Goal: Task Accomplishment & Management: Use online tool/utility

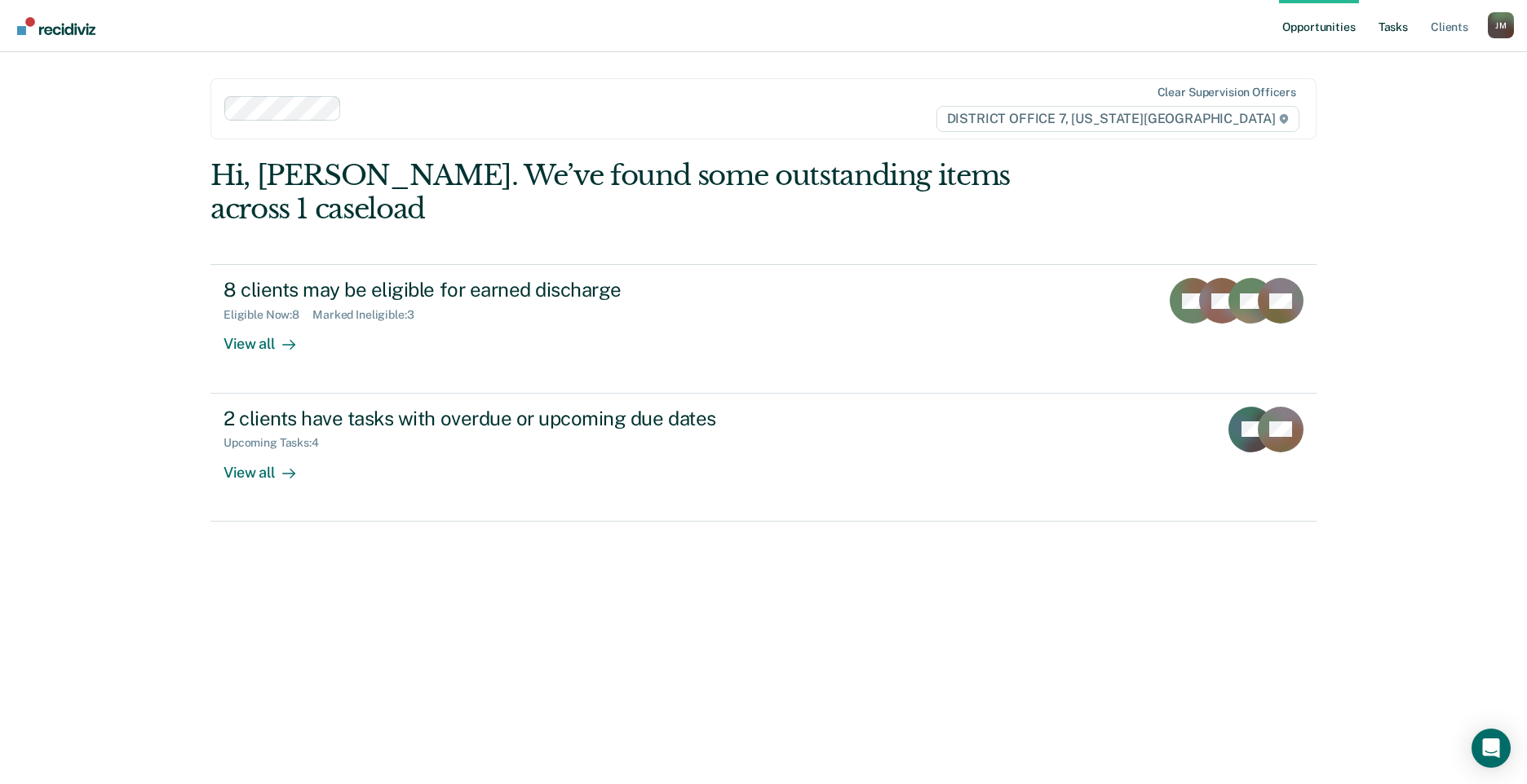
click at [1390, 20] on link "Tasks" at bounding box center [1393, 26] width 36 height 52
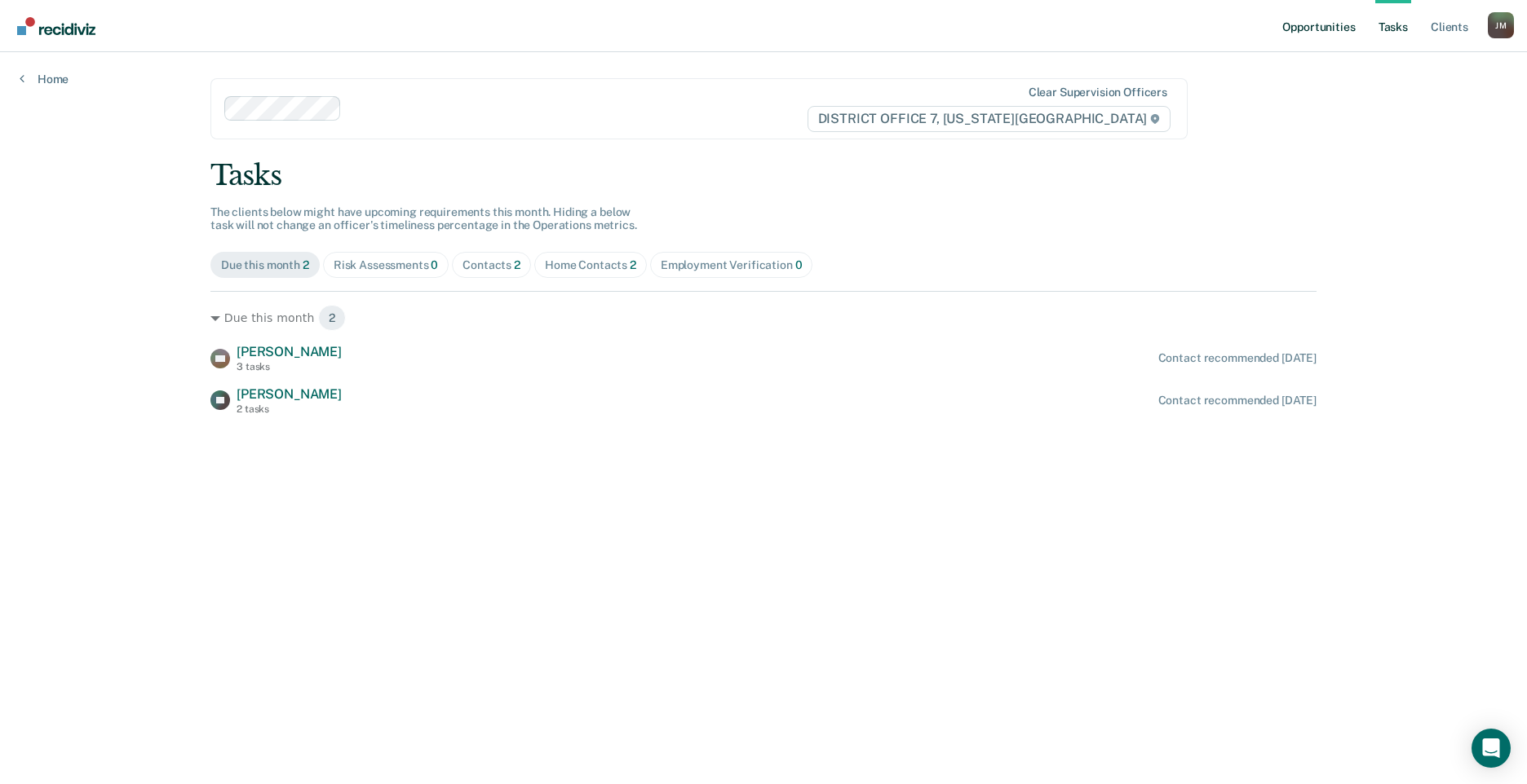
click at [1357, 28] on link "Opportunities" at bounding box center [1319, 26] width 79 height 52
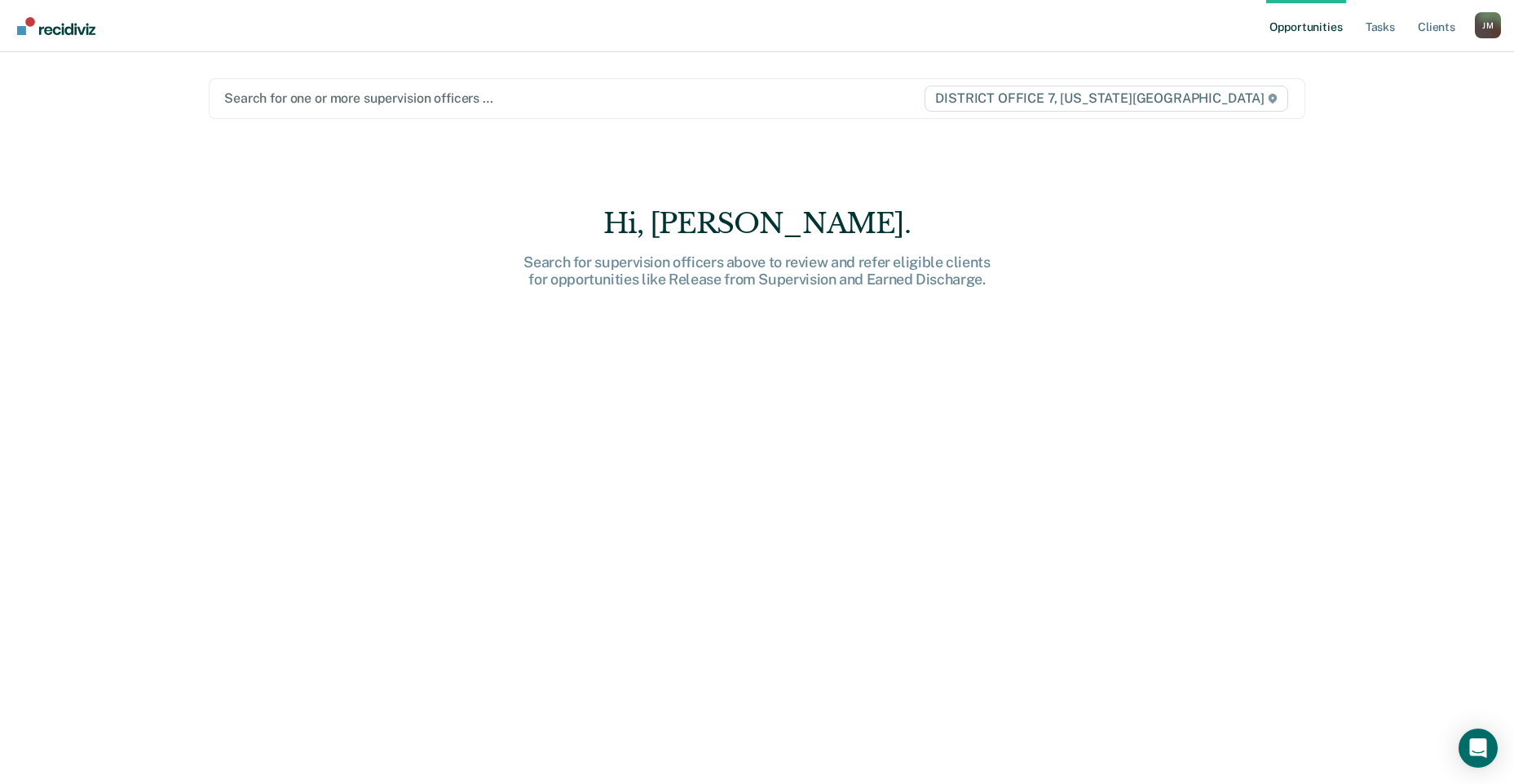
click at [322, 107] on div at bounding box center [573, 98] width 699 height 19
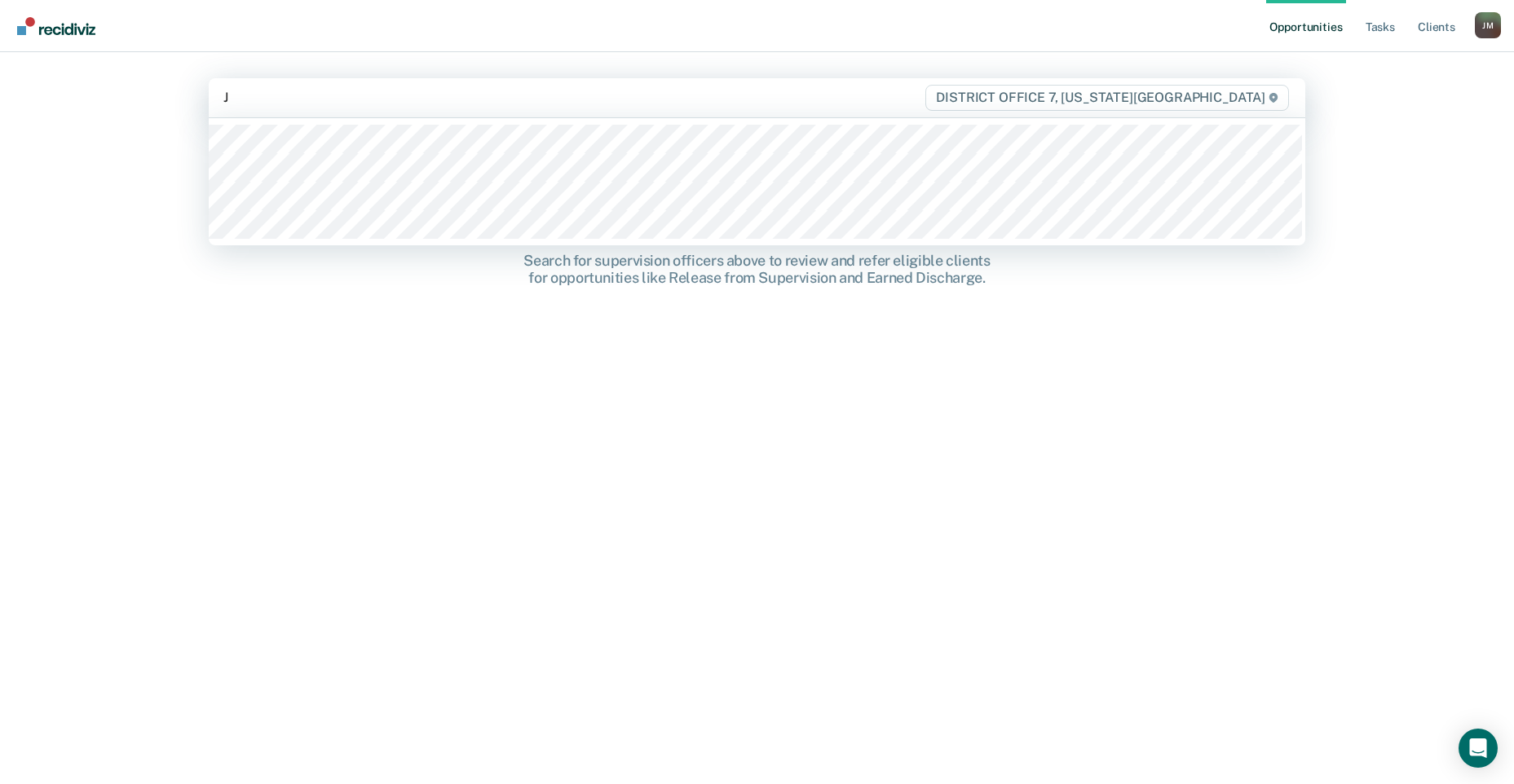
type input "JI"
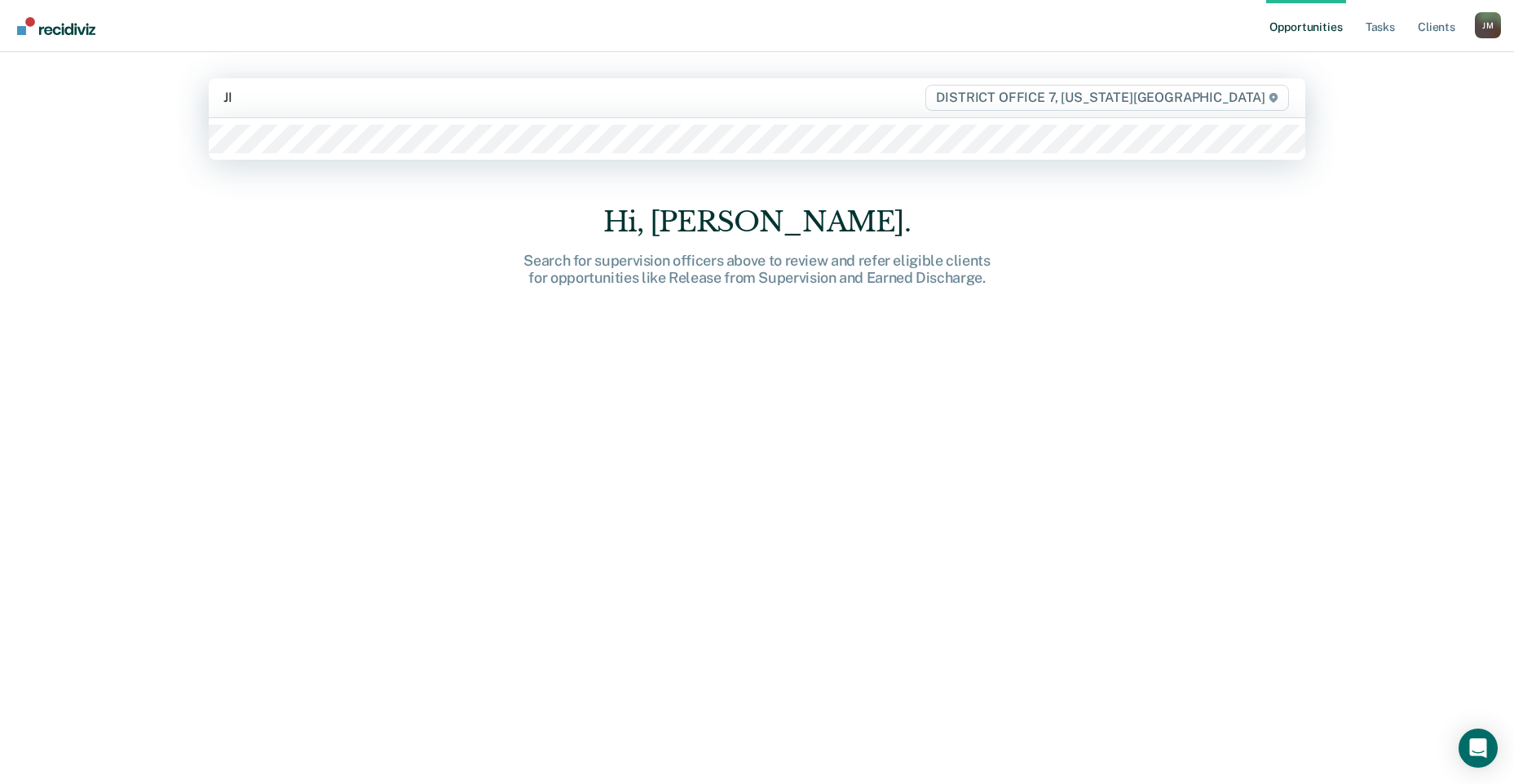
click at [270, 156] on div at bounding box center [756, 139] width 1097 height 42
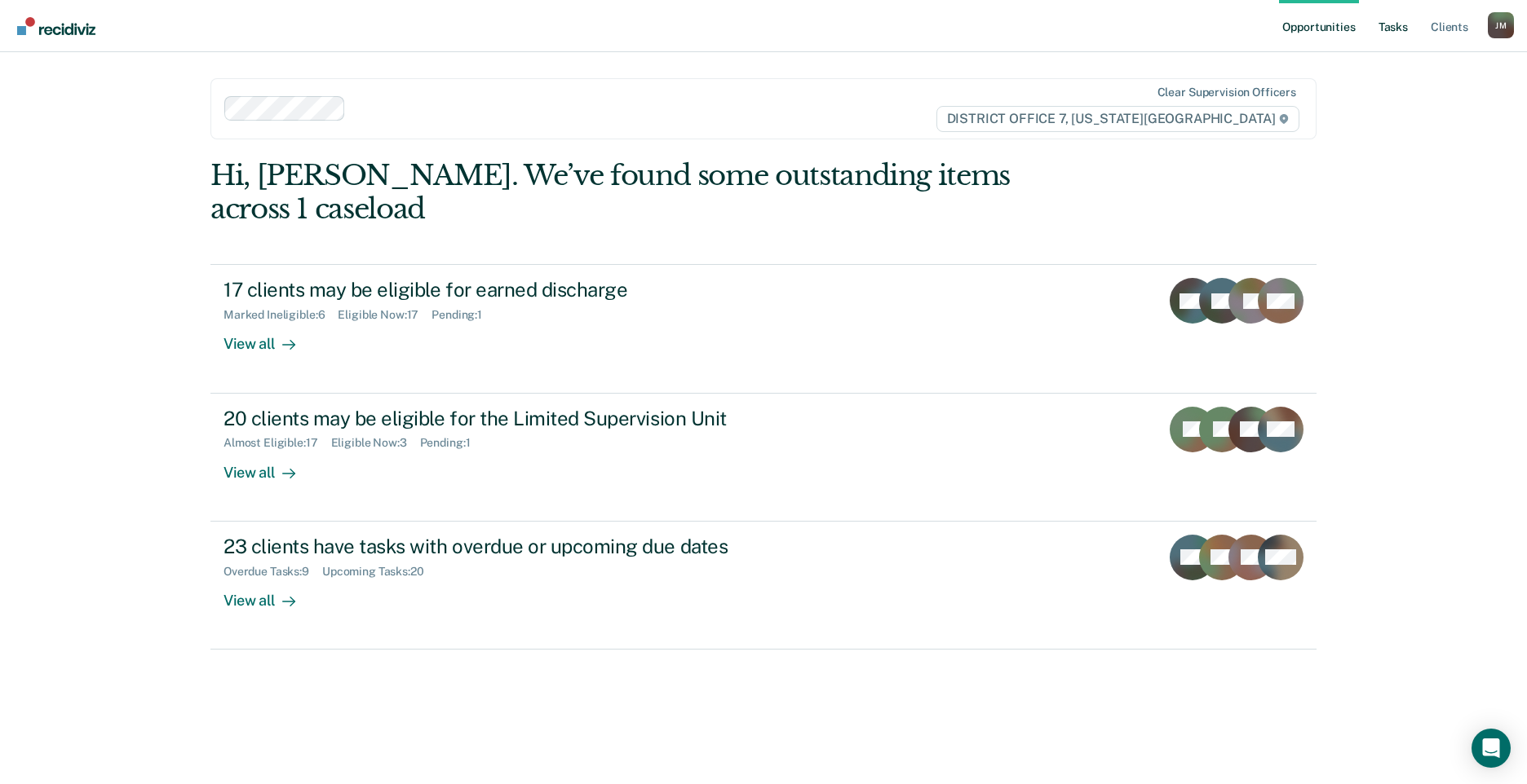
click at [1388, 28] on link "Tasks" at bounding box center [1393, 26] width 36 height 52
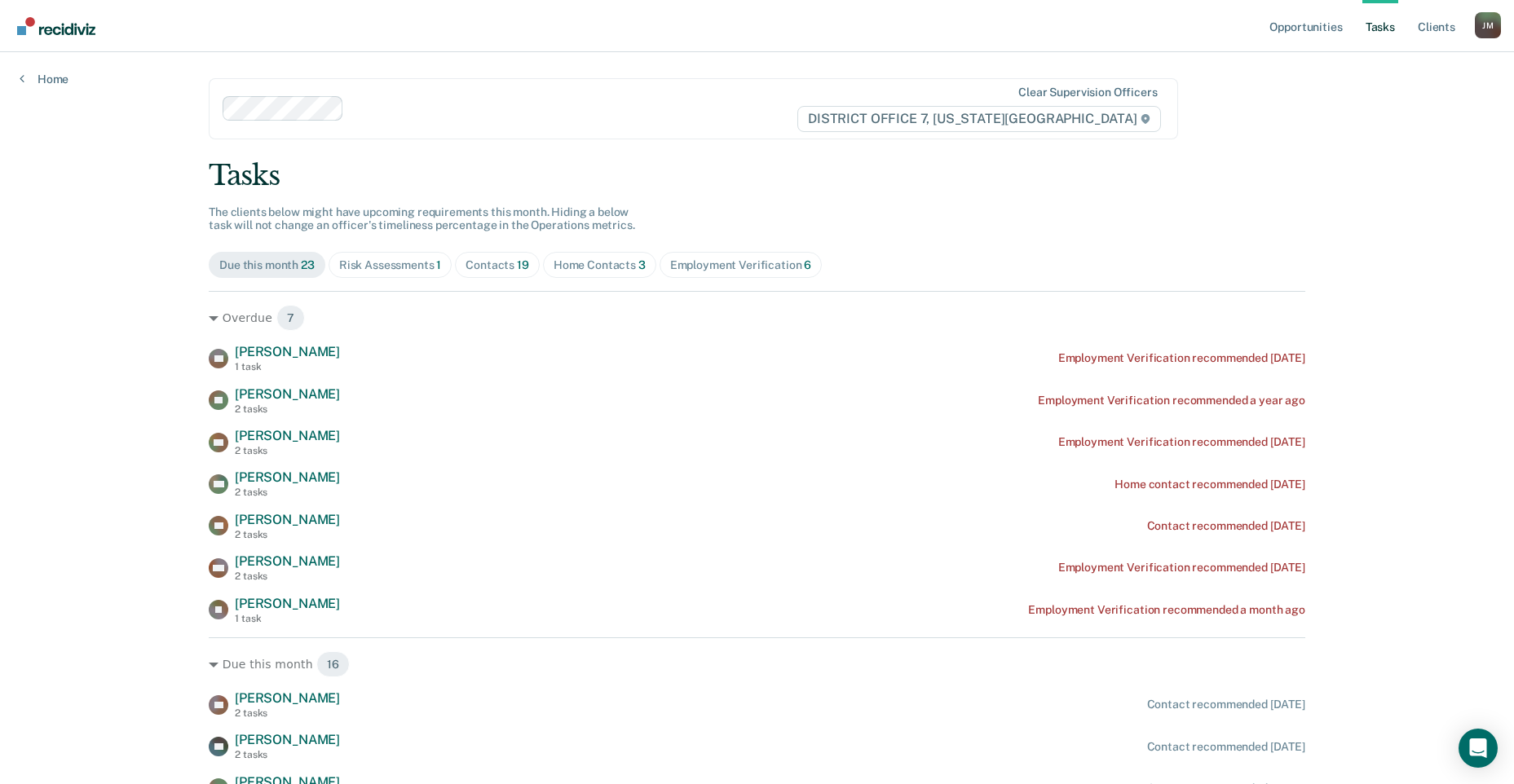
click at [422, 262] on div "Risk Assessments 1" at bounding box center [390, 265] width 103 height 14
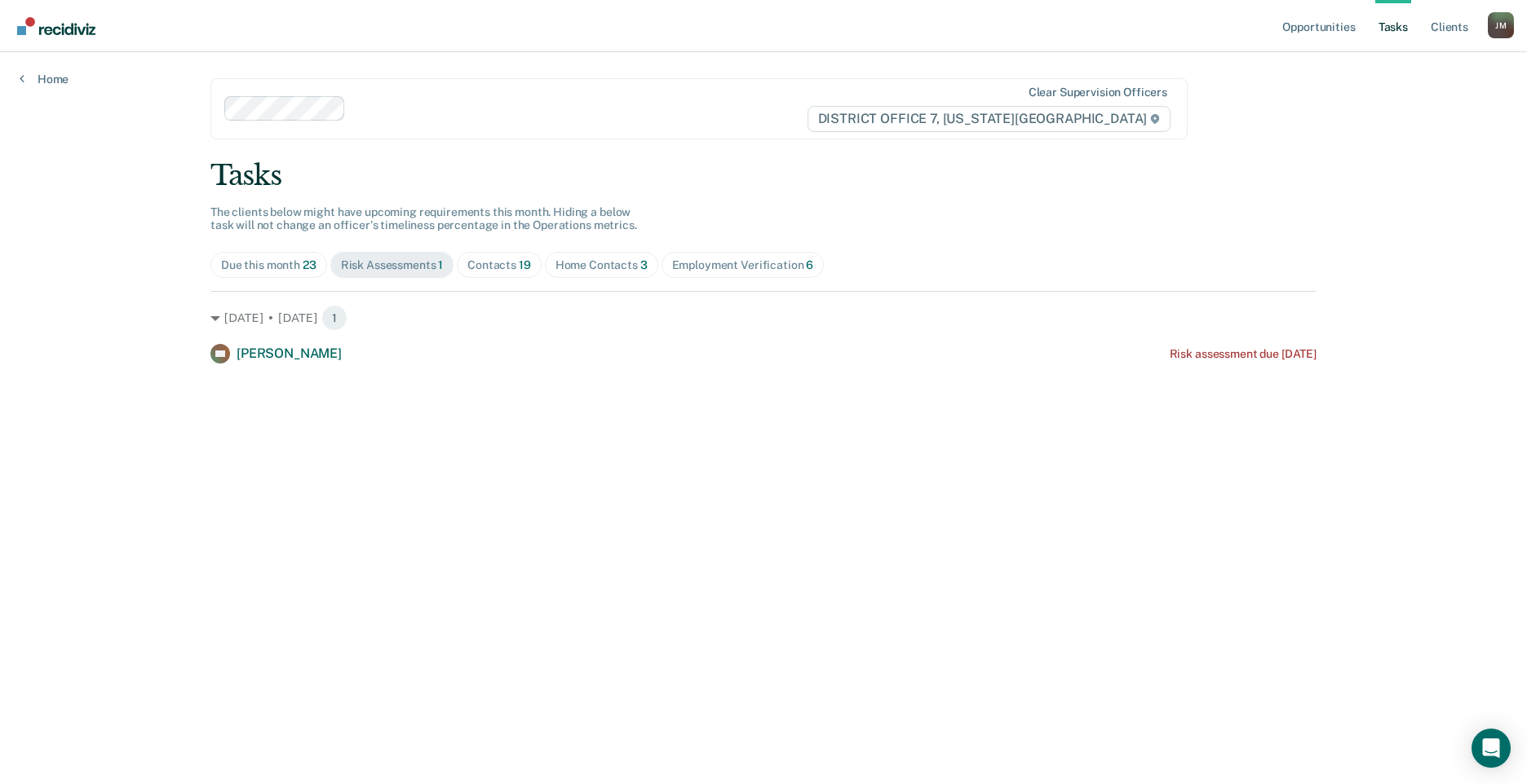
click at [485, 267] on div "Contacts 19" at bounding box center [500, 265] width 64 height 14
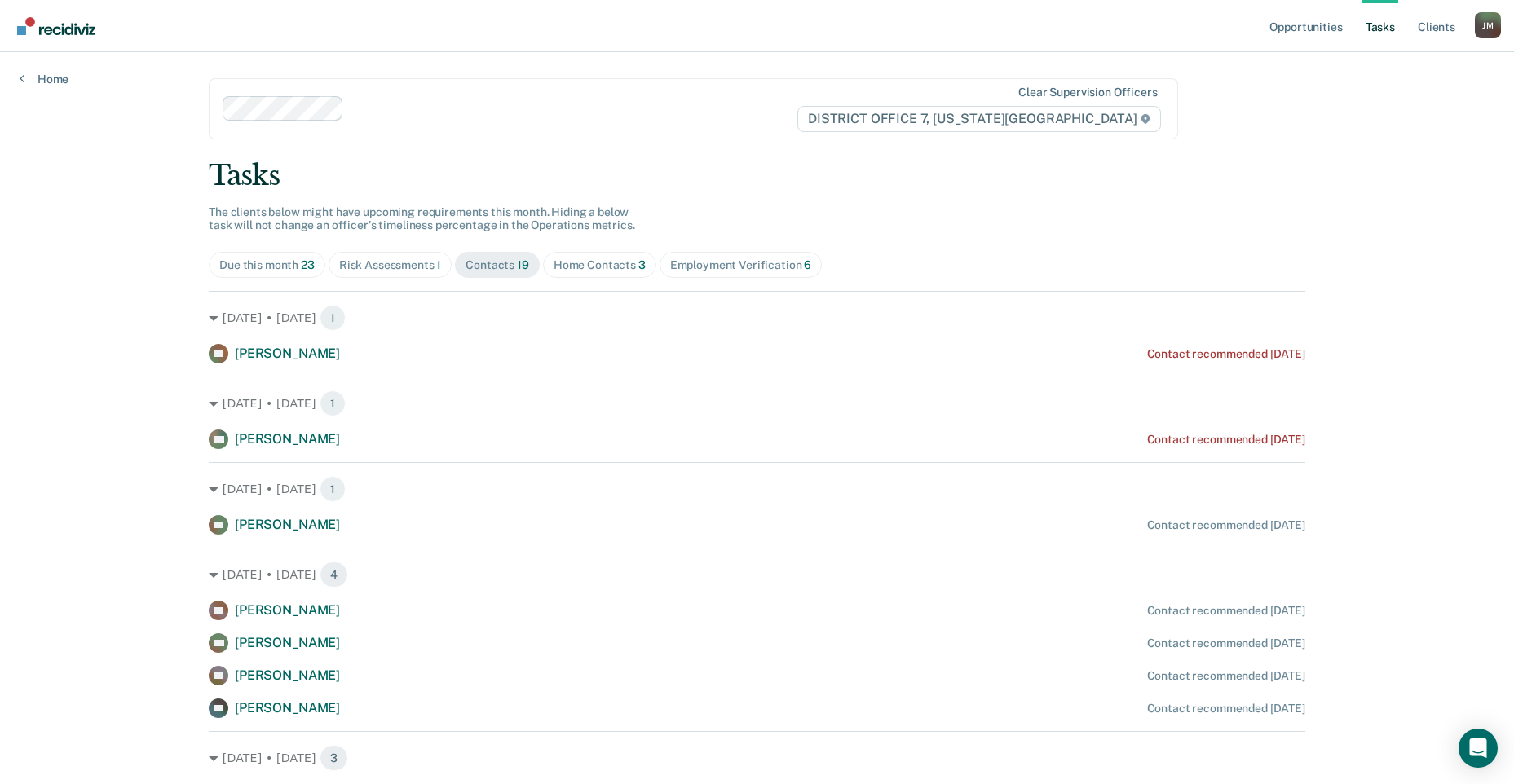
click at [584, 259] on div "Home Contacts 3" at bounding box center [600, 265] width 92 height 14
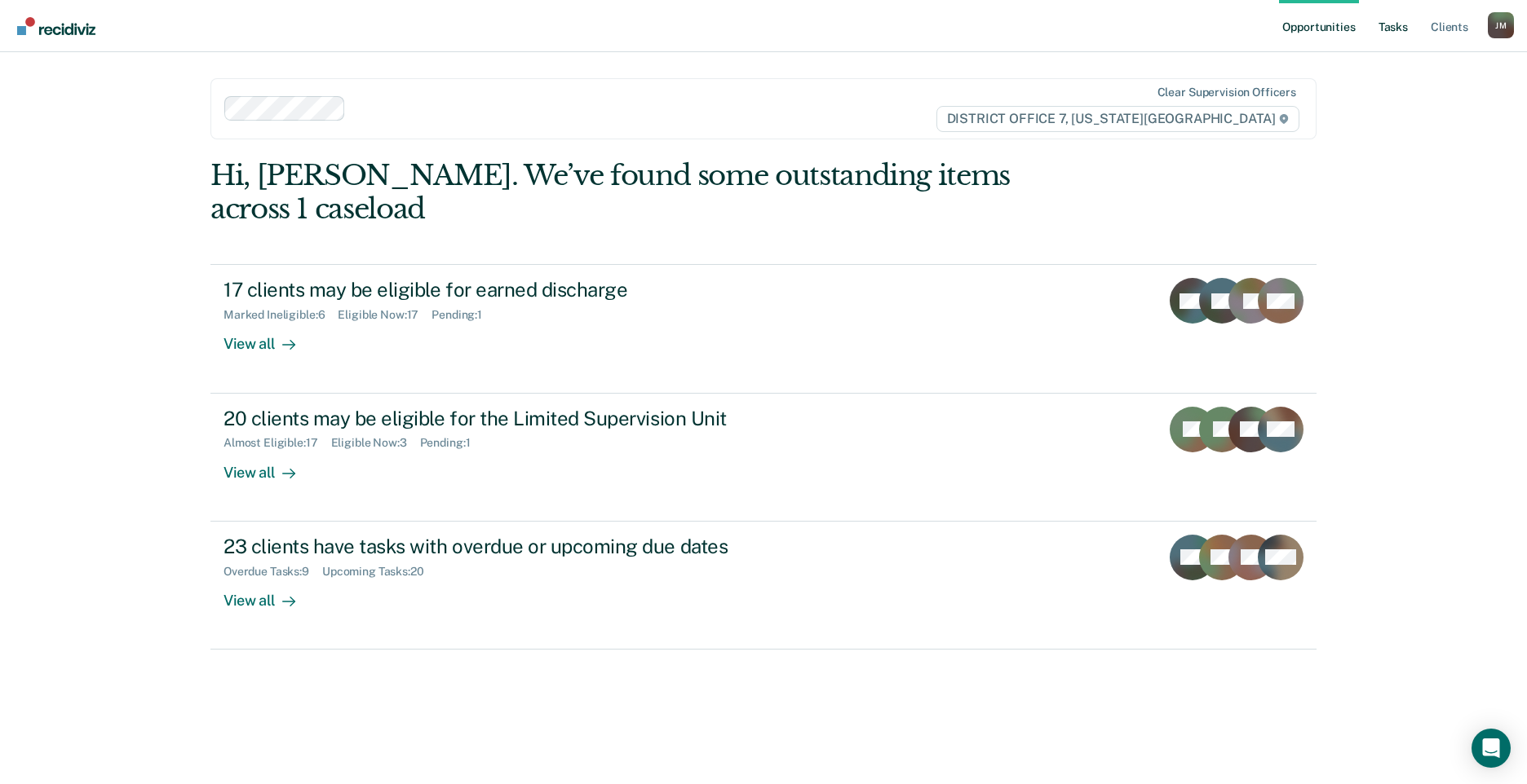
click at [1387, 22] on link "Tasks" at bounding box center [1393, 26] width 36 height 52
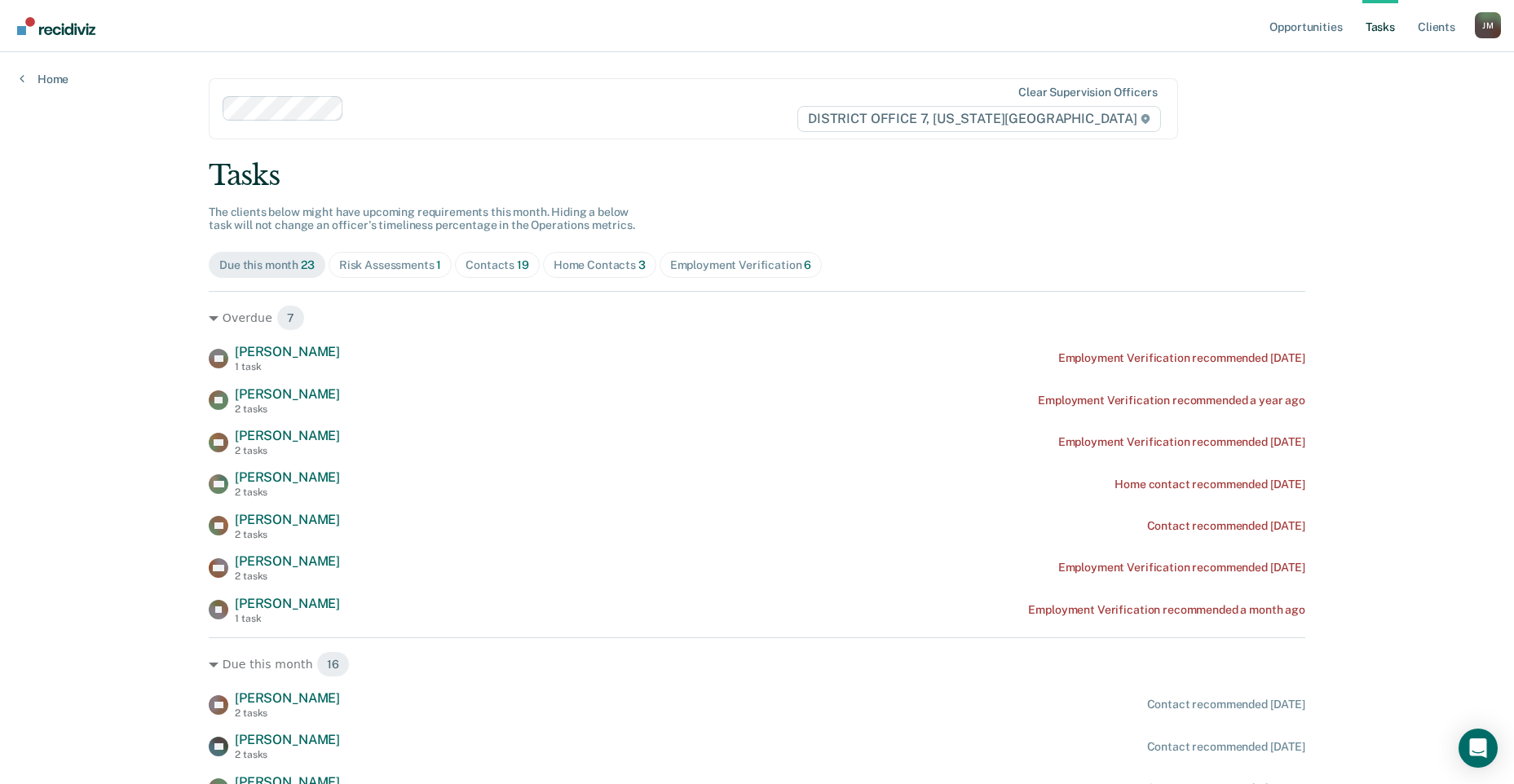
click at [609, 270] on div "Home Contacts 3" at bounding box center [600, 265] width 92 height 14
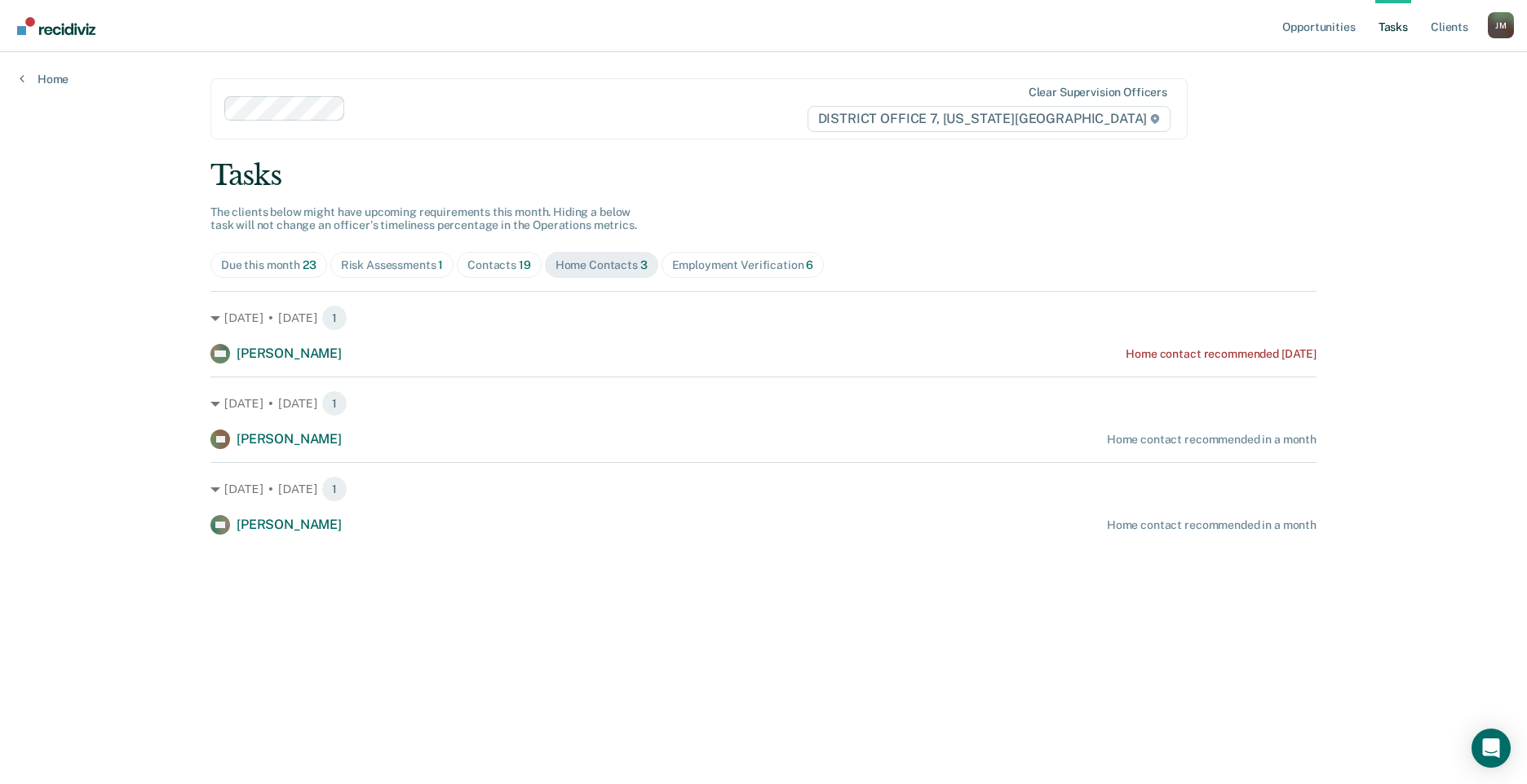
click at [476, 264] on div "Contacts 19" at bounding box center [500, 265] width 64 height 14
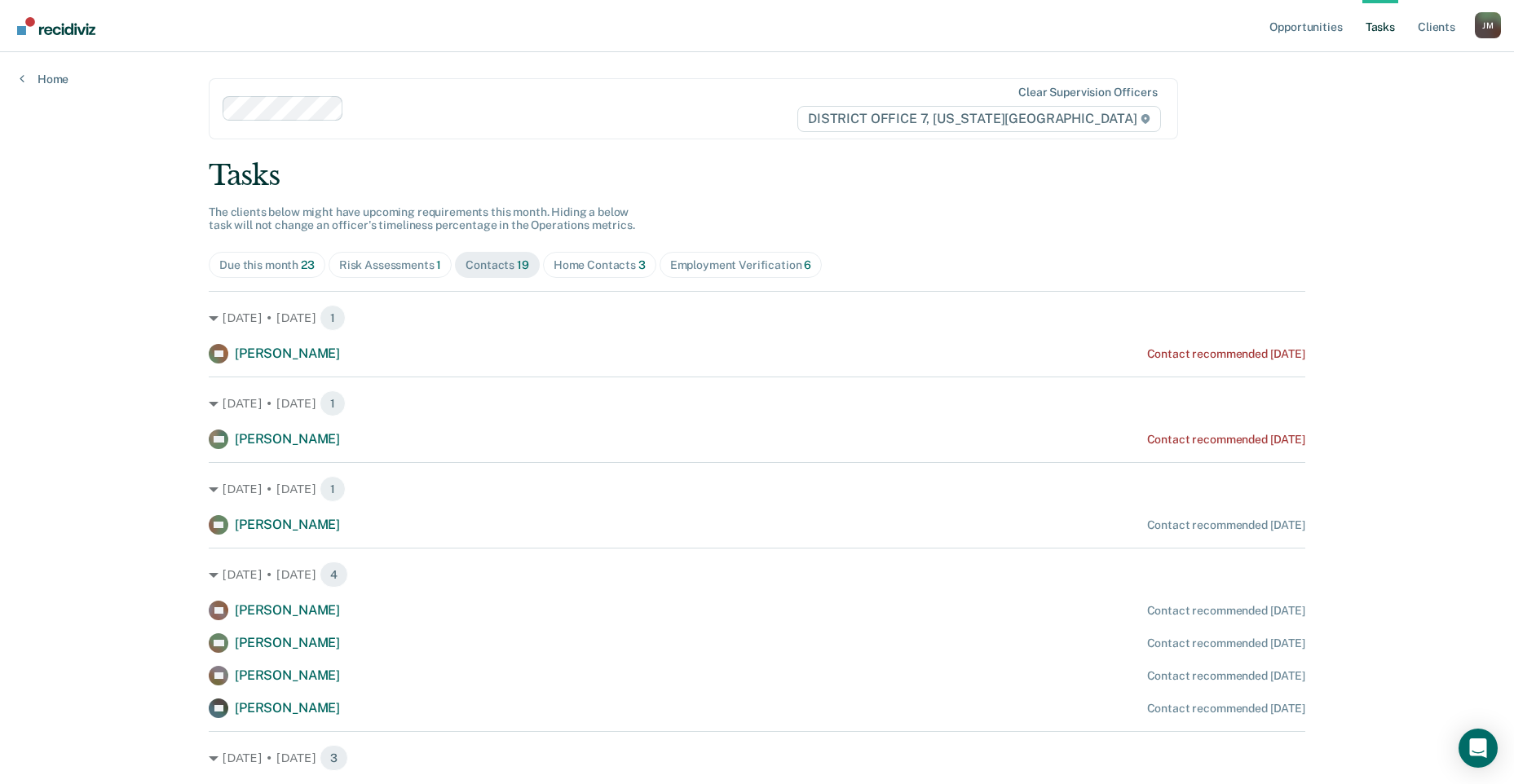
click at [390, 259] on div "Risk Assessments 1" at bounding box center [390, 265] width 103 height 14
